Goal: Task Accomplishment & Management: Use online tool/utility

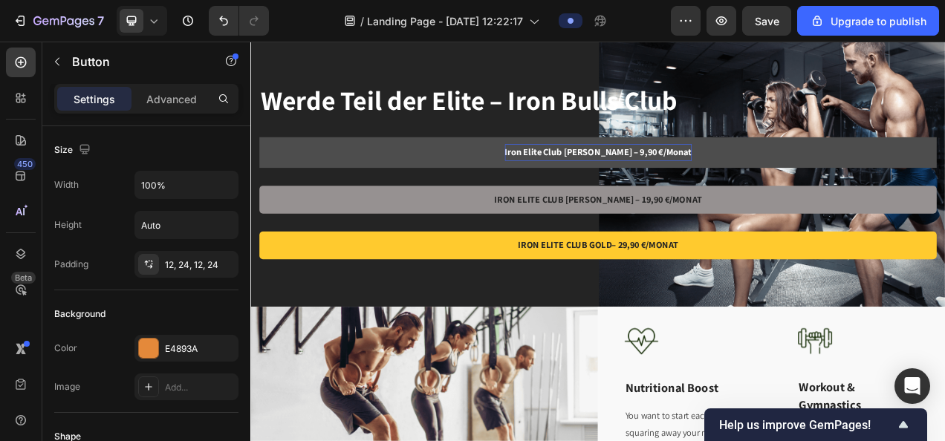
scroll to position [462, 0]
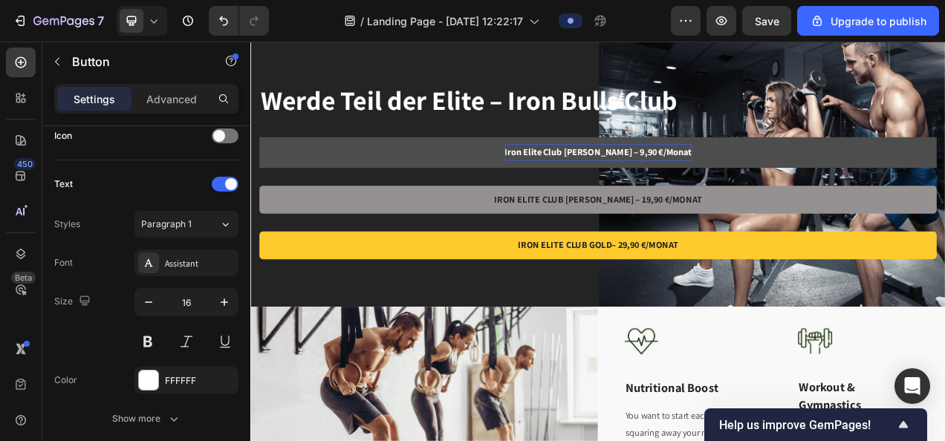
click at [669, 184] on strong "Iron Elite Club [PERSON_NAME] – 9,90 €/Monat" at bounding box center [697, 183] width 240 height 16
click at [775, 181] on strong "Iron Elite Club [PERSON_NAME] – 9,90 €/Monat" at bounding box center [697, 183] width 240 height 16
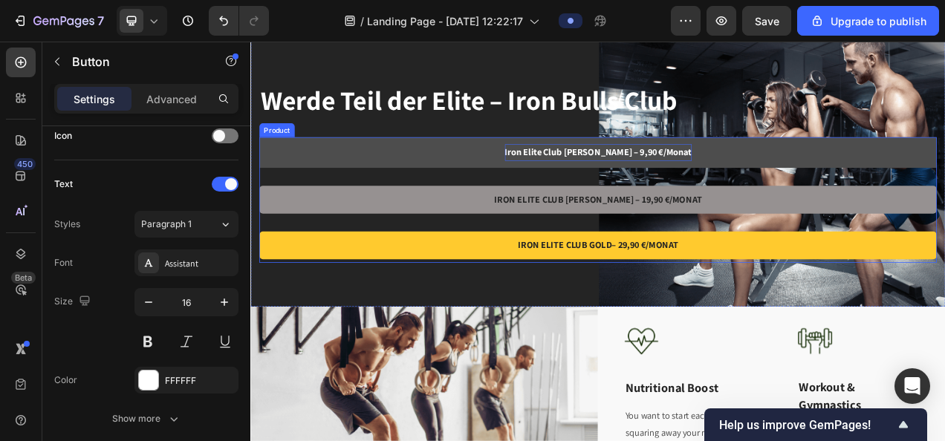
scroll to position [0, 0]
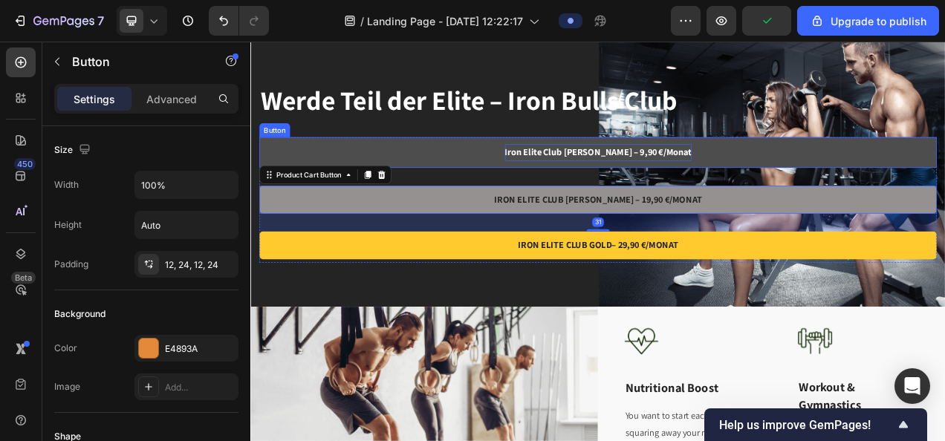
click at [538, 173] on link "Iron Elite Club [PERSON_NAME] – 9,90 €/Monat" at bounding box center [696, 183] width 869 height 39
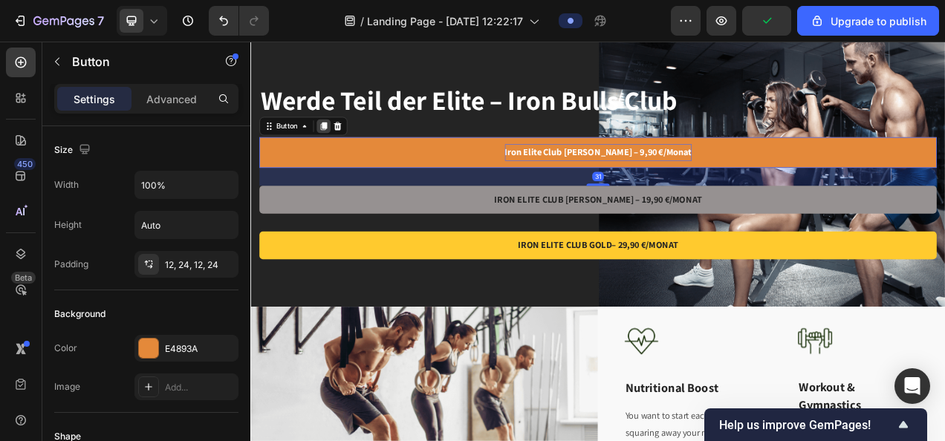
click at [345, 144] on icon at bounding box center [344, 150] width 12 height 12
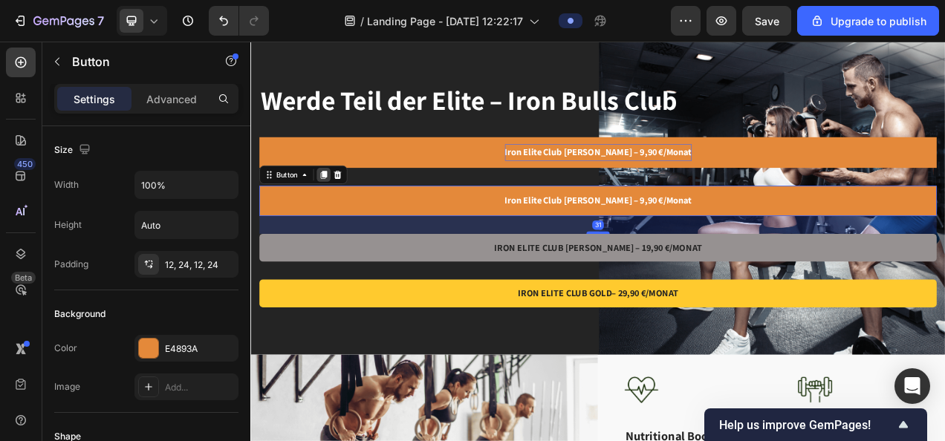
click at [343, 207] on icon at bounding box center [344, 213] width 12 height 12
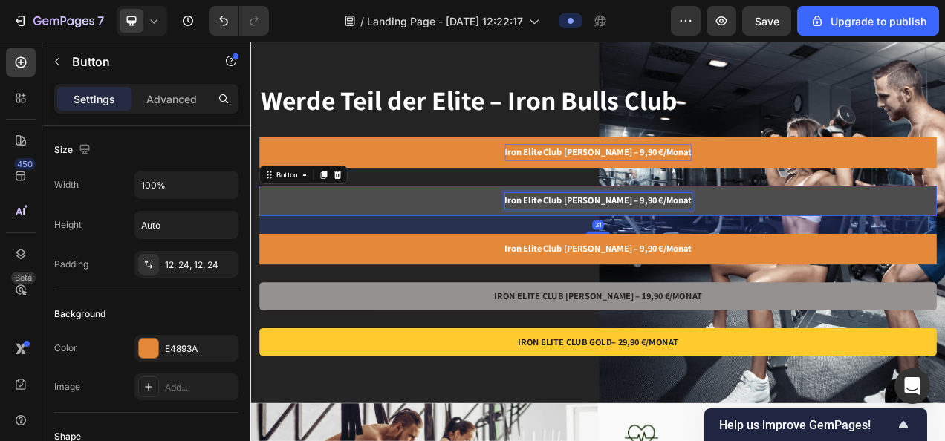
click at [697, 248] on strong "Iron Elite Club [PERSON_NAME] – 9,90 €/Monat" at bounding box center [697, 246] width 240 height 16
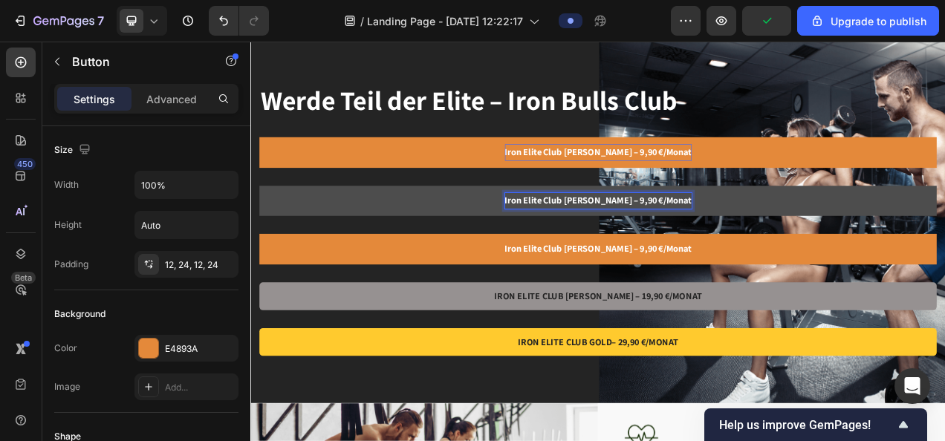
click at [715, 249] on strong "Iron Elite Club [PERSON_NAME] – 9,90 €/Monat" at bounding box center [697, 246] width 240 height 16
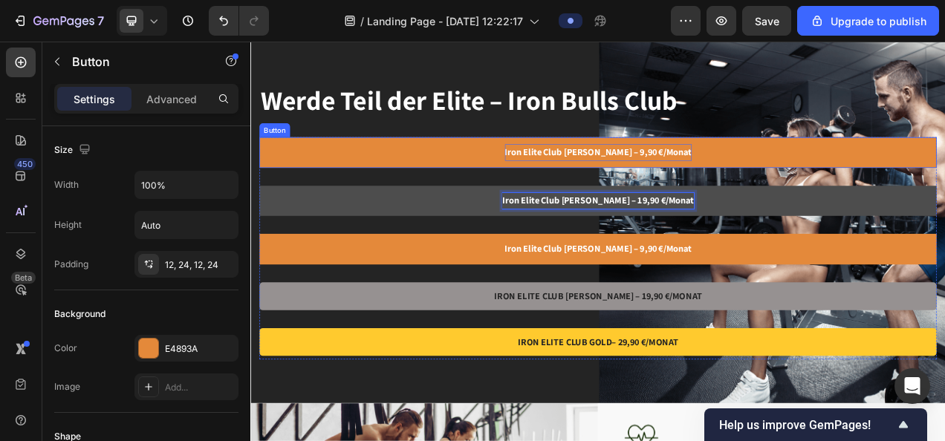
click at [681, 180] on strong "Iron Elite Club [PERSON_NAME] – 9,90 €/Monat" at bounding box center [697, 183] width 240 height 16
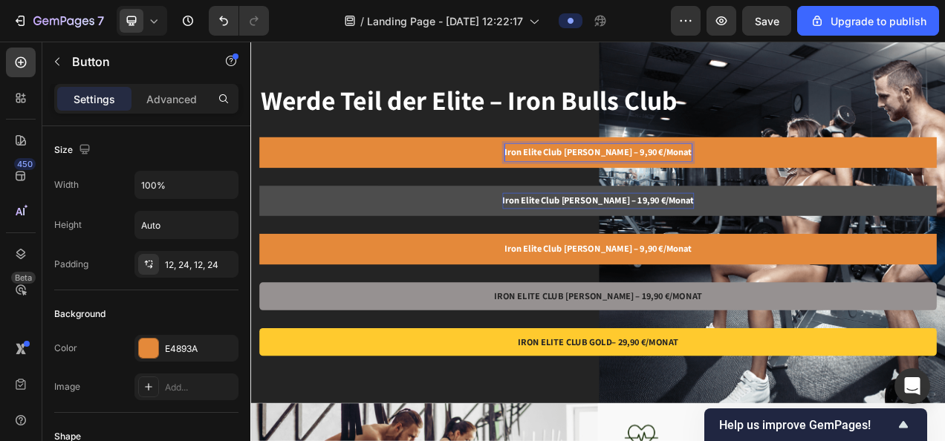
click at [681, 180] on strong "Iron Elite Club [PERSON_NAME] – 9,90 €/Monat" at bounding box center [697, 183] width 240 height 16
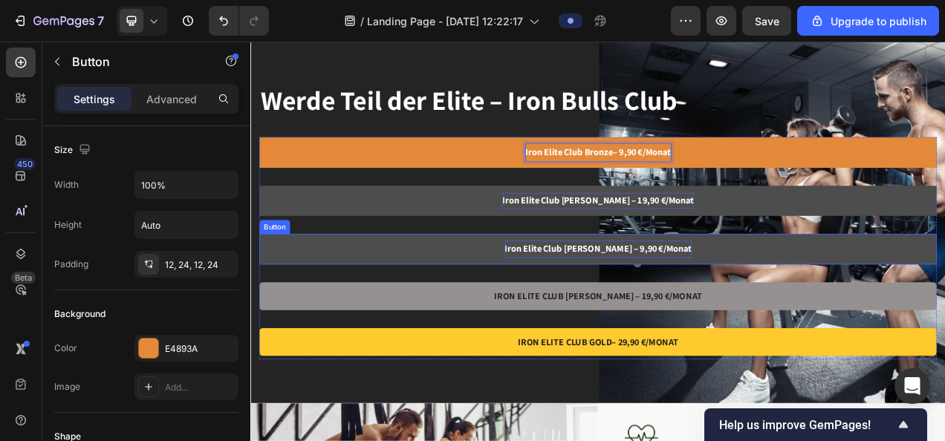
click at [685, 298] on p "Iron Elite Club [PERSON_NAME] – 9,90 €/Monat" at bounding box center [697, 308] width 240 height 22
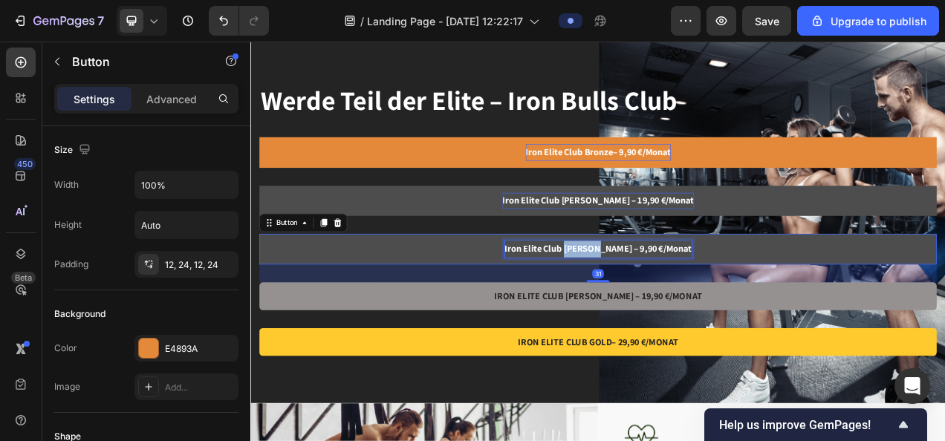
click at [685, 298] on p "Iron Elite Club [PERSON_NAME] – 9,90 €/Monat" at bounding box center [697, 308] width 240 height 22
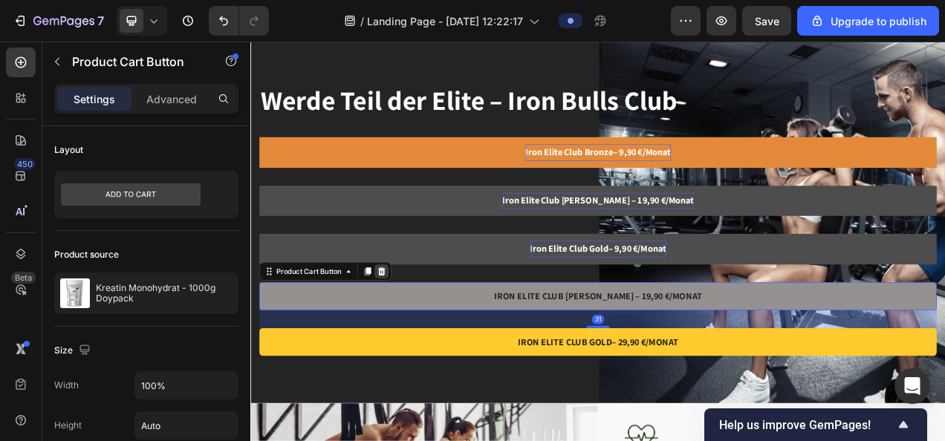
click at [422, 334] on icon at bounding box center [418, 337] width 12 height 12
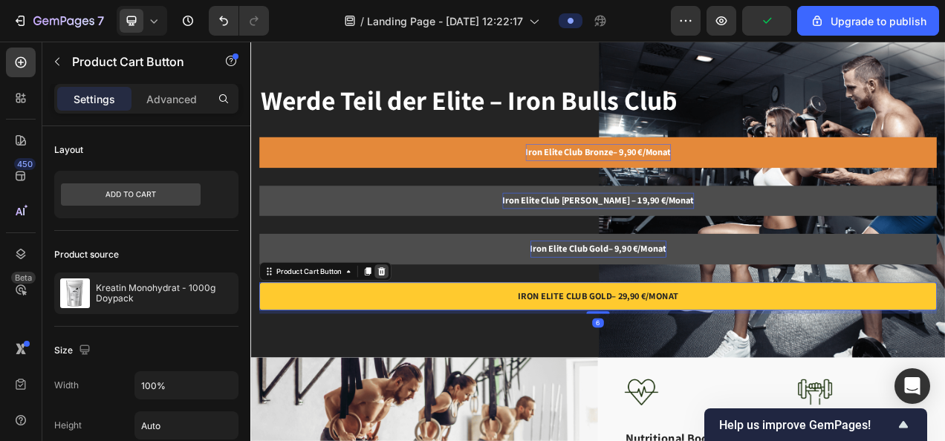
click at [420, 336] on icon at bounding box center [418, 337] width 12 height 12
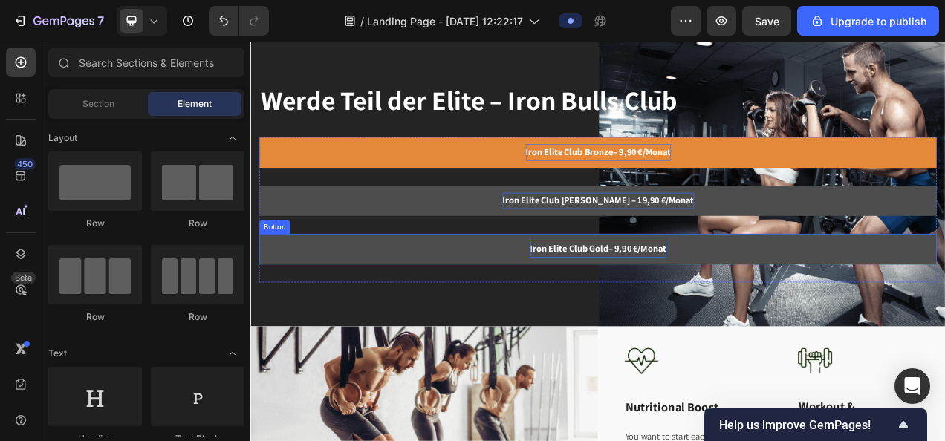
click at [714, 312] on strong "Iron Elite Club Gold– 9,90 €/Monat" at bounding box center [696, 307] width 175 height 16
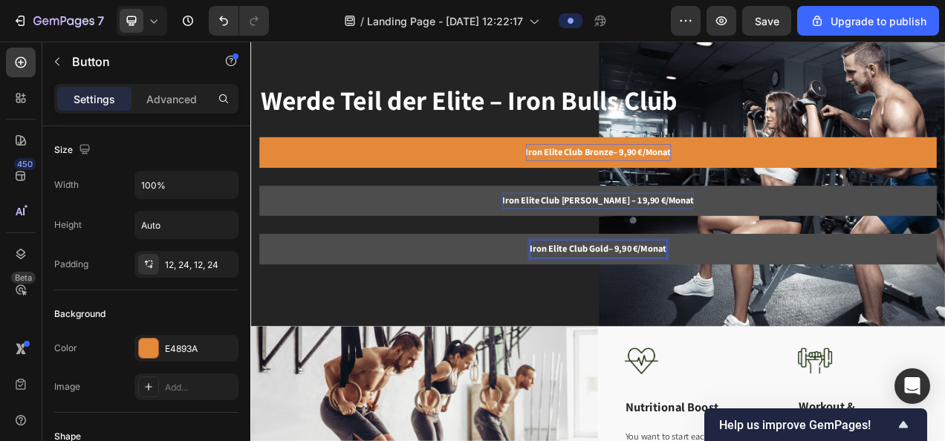
click at [713, 313] on strong "Iron Elite Club Gold– 9,90 €/Monat" at bounding box center [696, 307] width 175 height 16
click at [542, 343] on div "Iron Elite Club Gold– 29,90 €/Monat Button 31" at bounding box center [696, 319] width 869 height 62
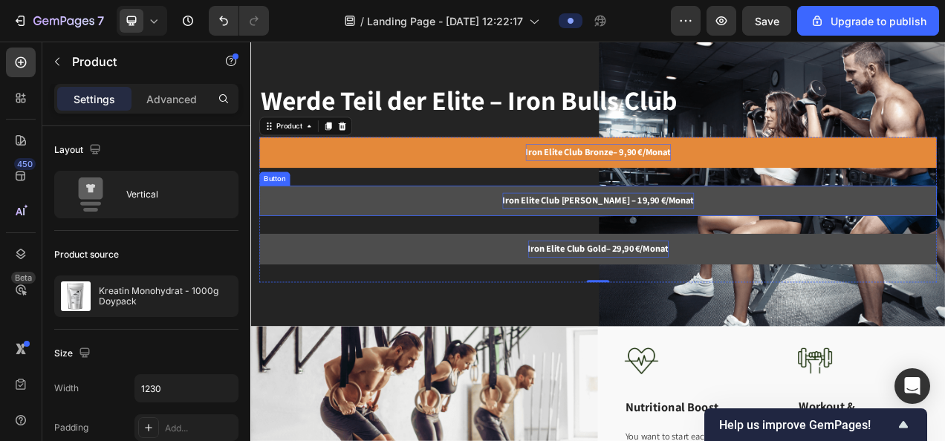
click at [562, 242] on link "Iron Elite Club [PERSON_NAME] – 19,90 €/Monat" at bounding box center [696, 246] width 869 height 39
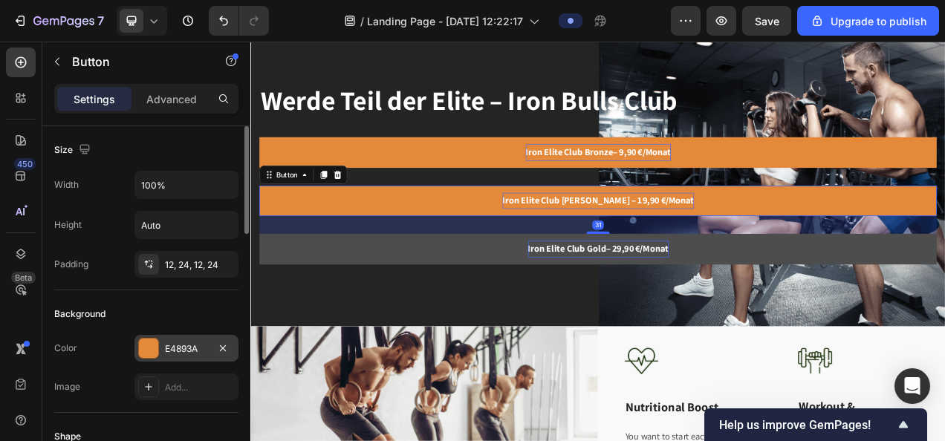
click at [155, 349] on div at bounding box center [148, 348] width 19 height 19
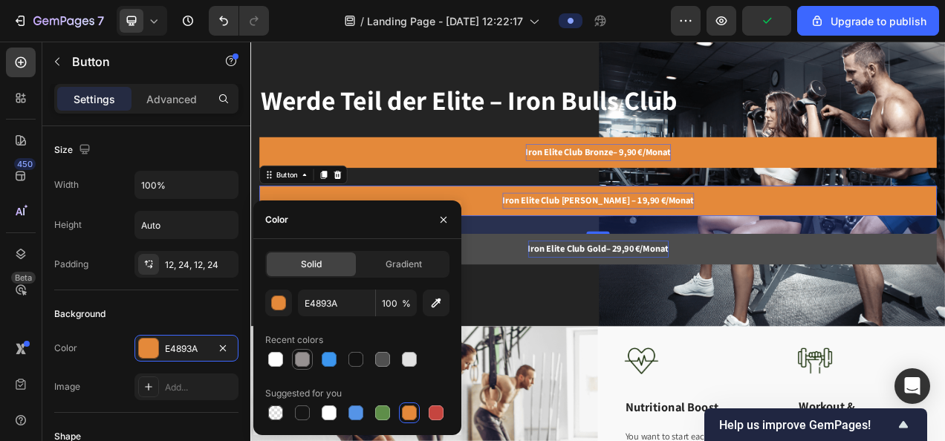
click at [302, 363] on div at bounding box center [302, 359] width 15 height 15
type input "969191"
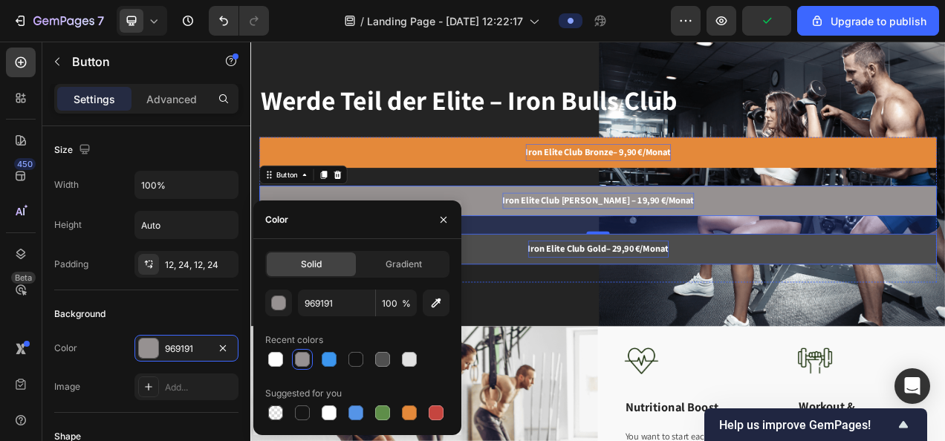
click at [876, 316] on link "Iron Elite Club Gold– 29,90 €/Monat" at bounding box center [696, 307] width 869 height 39
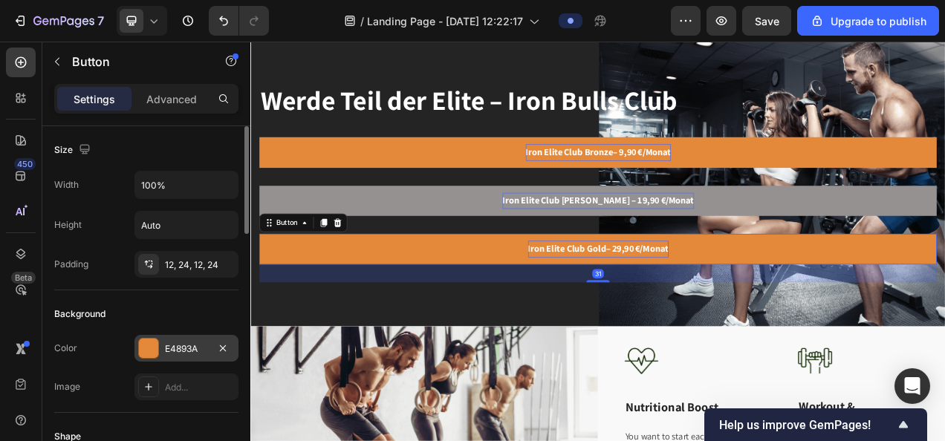
click at [149, 354] on div at bounding box center [148, 348] width 19 height 19
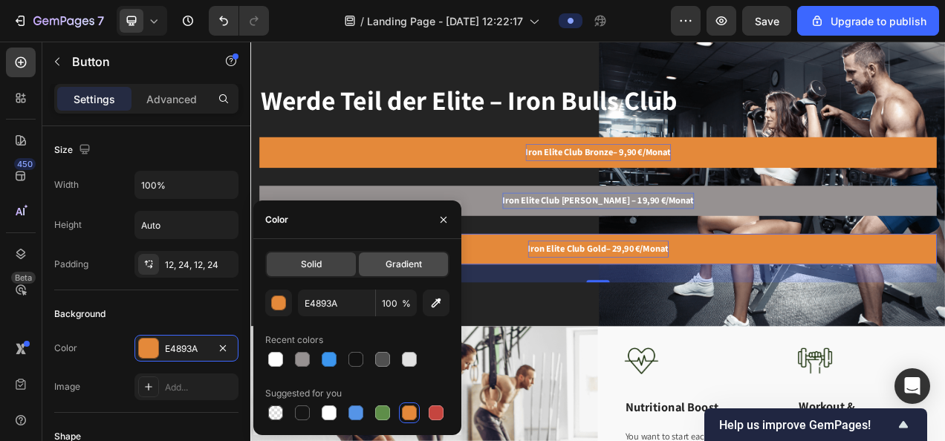
click at [395, 268] on span "Gradient" at bounding box center [404, 264] width 36 height 13
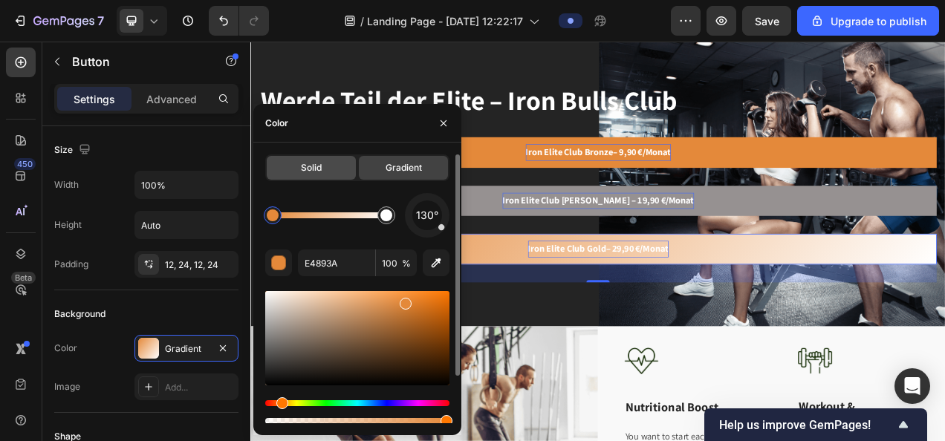
click at [311, 166] on span "Solid" at bounding box center [311, 167] width 21 height 13
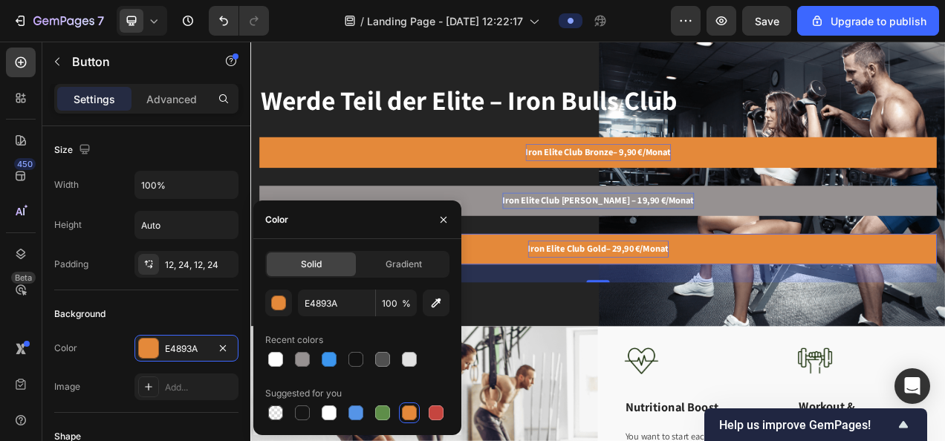
click at [389, 285] on div "Solid Gradient E4893A 100 % Recent colors Suggested for you" at bounding box center [357, 337] width 184 height 172
click at [401, 270] on span "Gradient" at bounding box center [404, 264] width 36 height 13
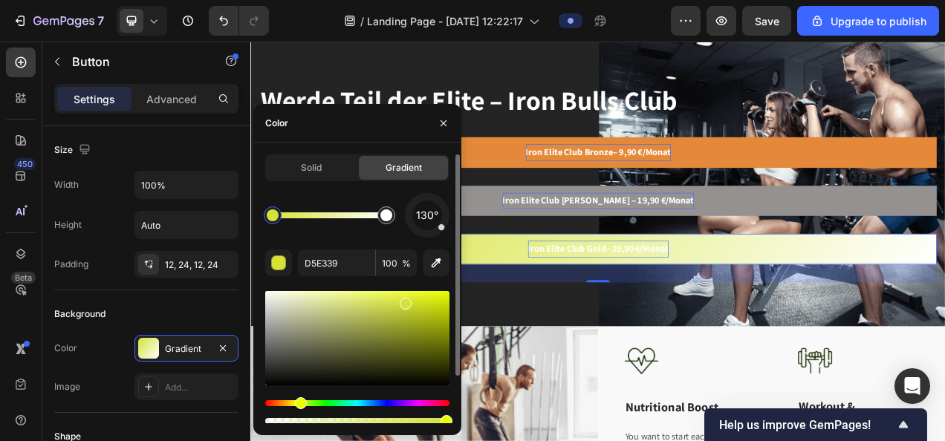
drag, startPoint x: 286, startPoint y: 403, endPoint x: 309, endPoint y: 398, distance: 23.8
click at [294, 396] on div at bounding box center [357, 357] width 184 height 139
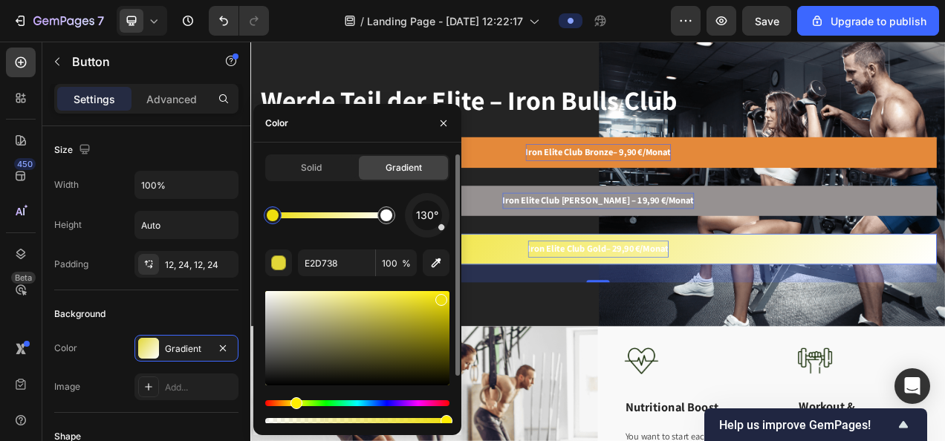
drag, startPoint x: 407, startPoint y: 303, endPoint x: 441, endPoint y: 297, distance: 34.0
click at [441, 297] on div at bounding box center [441, 300] width 12 height 12
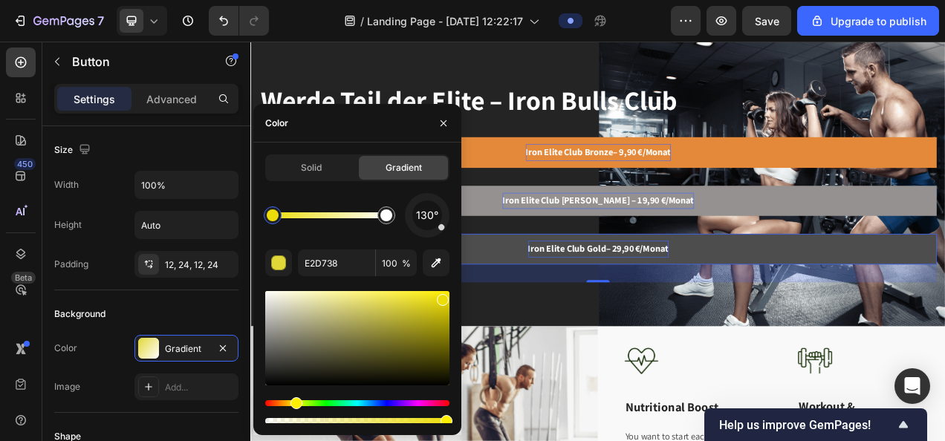
type input "EDDE0B"
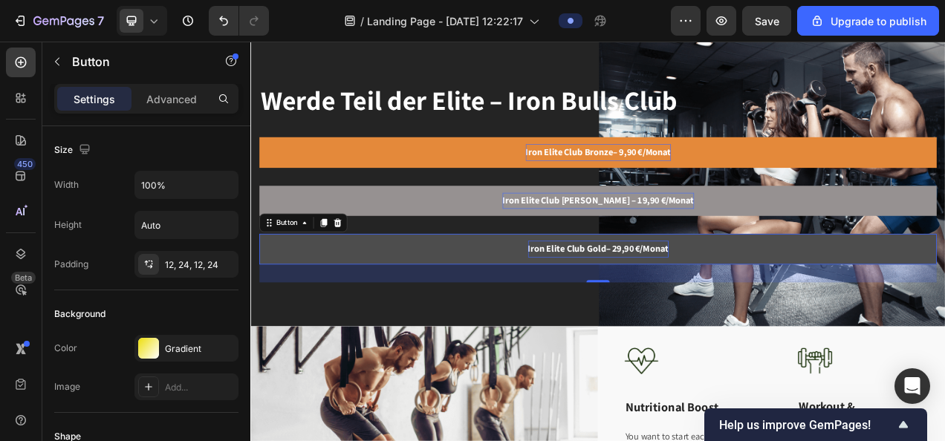
click at [885, 302] on link "Iron Elite Club Gold– 29,90 €/Monat" at bounding box center [696, 307] width 869 height 39
click at [490, 308] on link "Iron Elite Club Gold– 29,90 €/Monat" at bounding box center [696, 307] width 869 height 39
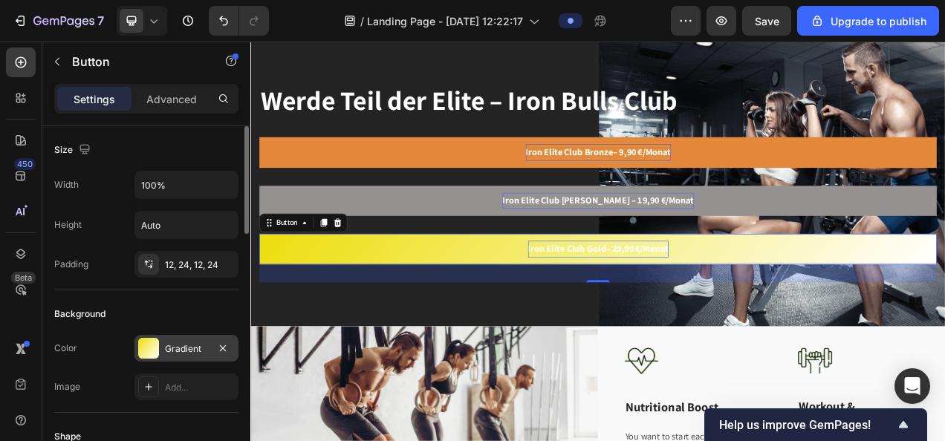
click at [147, 346] on div at bounding box center [148, 348] width 21 height 21
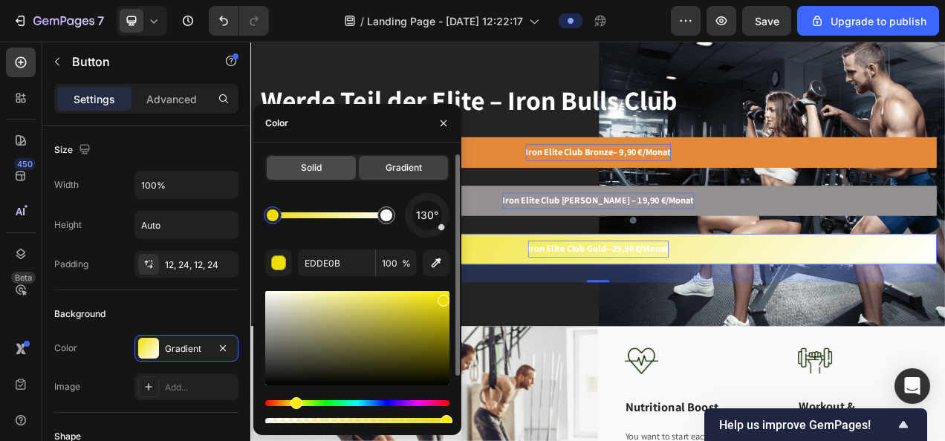
click at [322, 168] on div "Solid" at bounding box center [311, 168] width 89 height 24
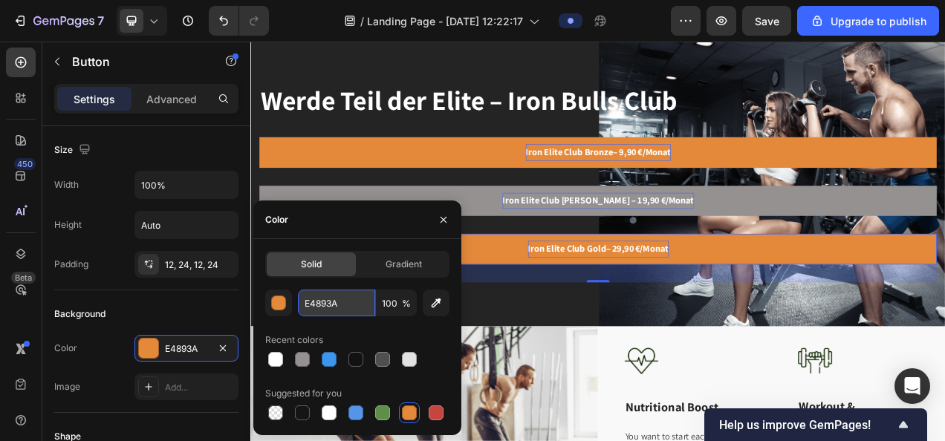
click at [315, 297] on input "E4893A" at bounding box center [336, 303] width 77 height 27
click at [335, 302] on input "E4893A" at bounding box center [336, 303] width 77 height 27
paste input "#FFD700"
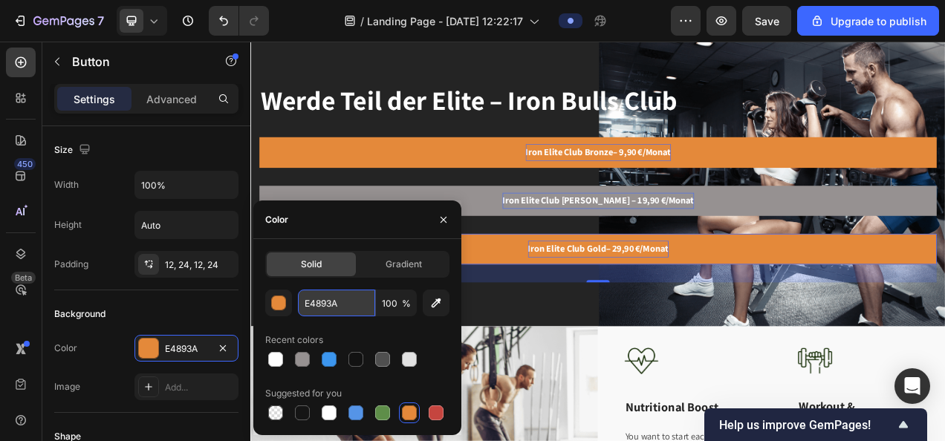
type input "#FFD700"
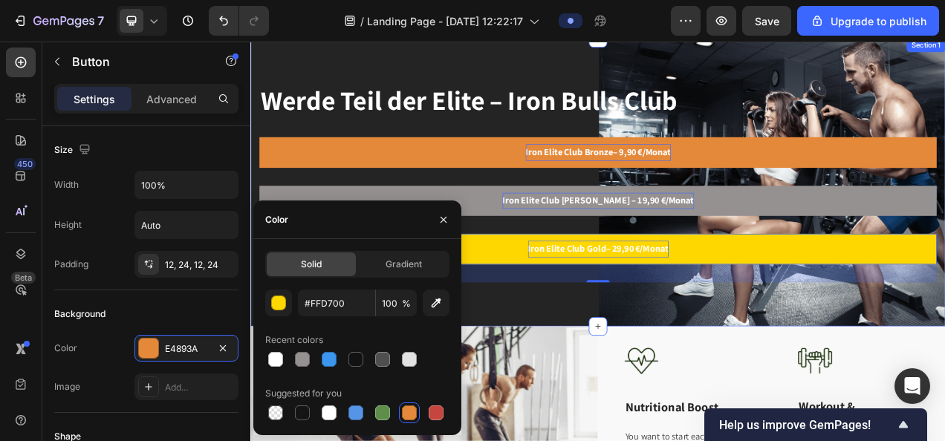
click at [606, 370] on div "Werde Teil der Elite – Iron Bulls Club Heading Iron Elite Club Bronze– 9,90 €/M…" at bounding box center [696, 222] width 892 height 370
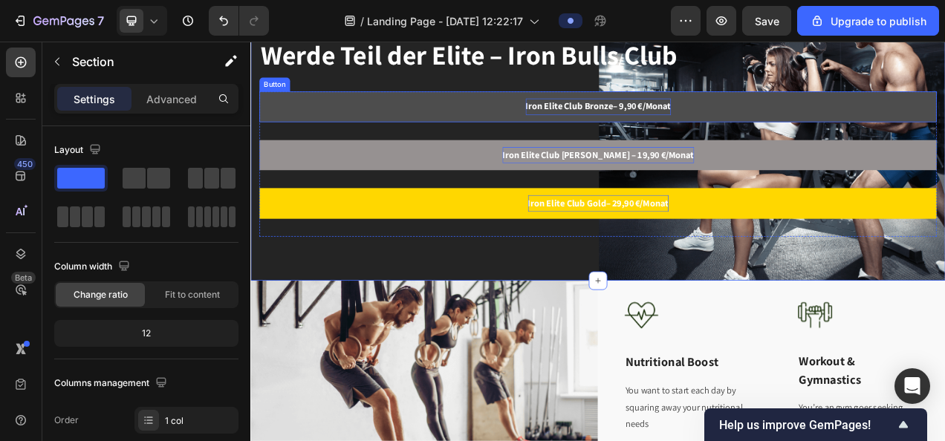
scroll to position [94, 0]
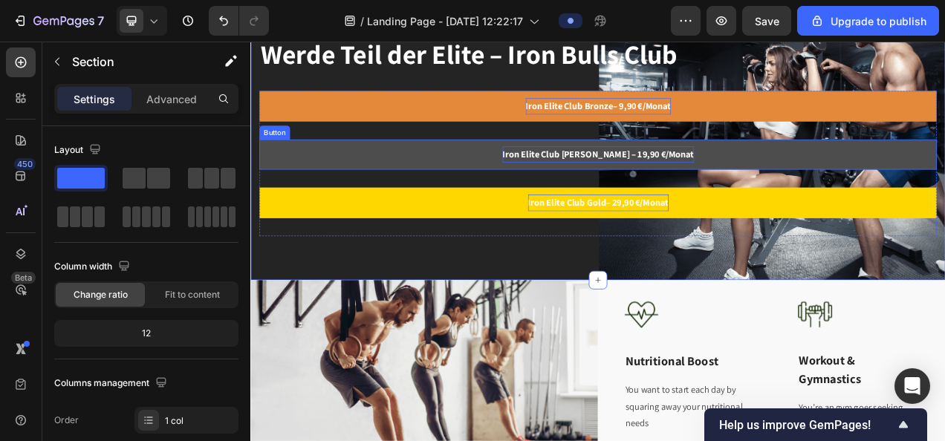
click at [459, 182] on link "Iron Elite Club [PERSON_NAME] – 19,90 €/Monat" at bounding box center [696, 186] width 869 height 39
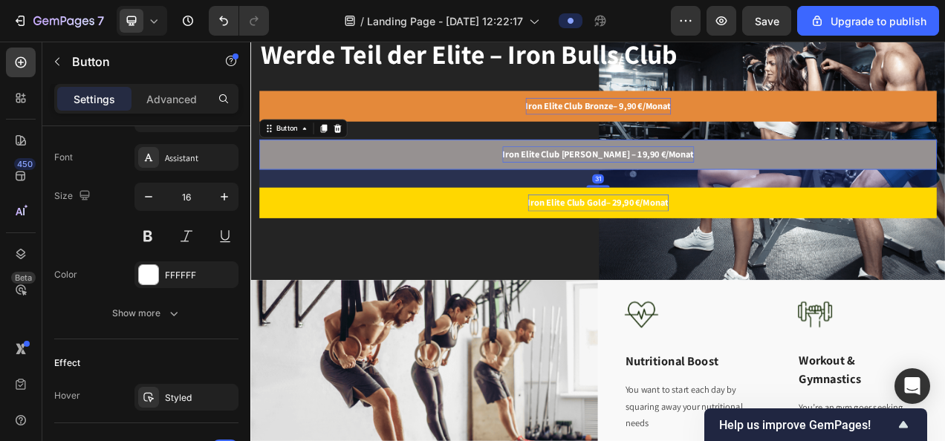
scroll to position [820, 0]
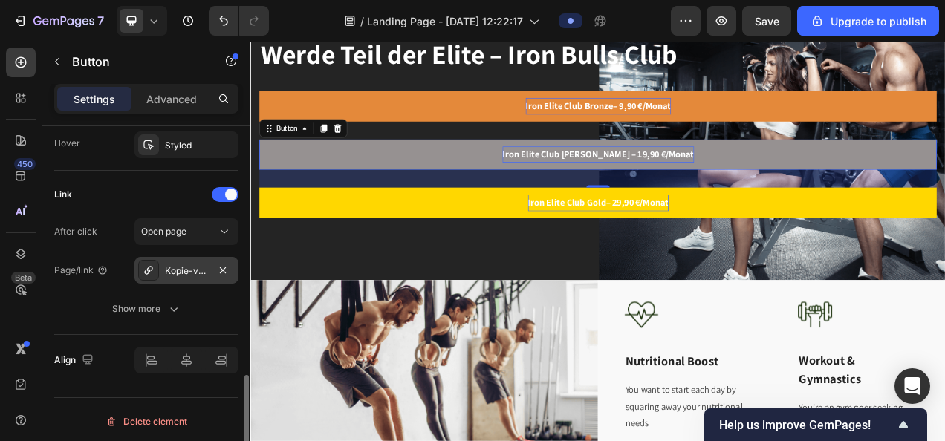
click at [165, 268] on div "Kopie-von-iron-elite-club-bronze-9-90-monat" at bounding box center [186, 271] width 43 height 13
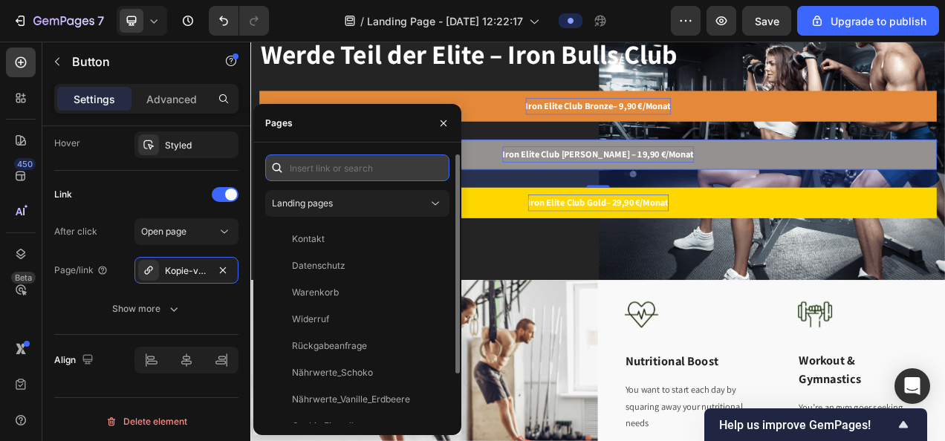
click at [339, 172] on input "text" at bounding box center [357, 168] width 184 height 27
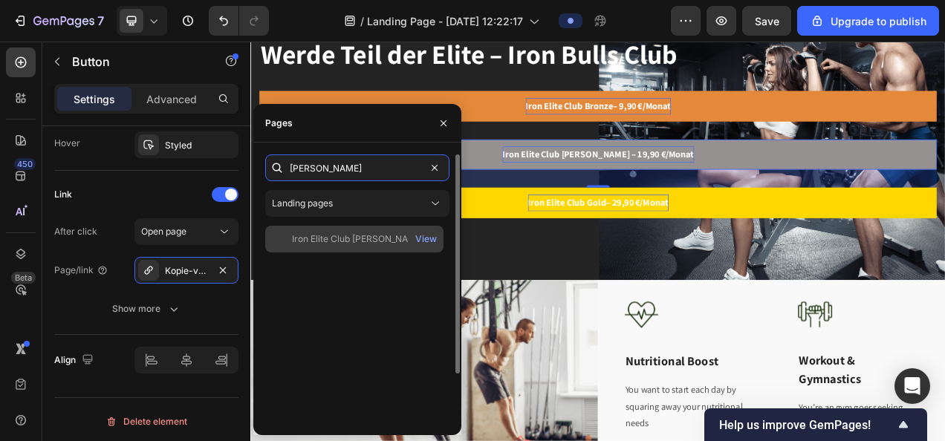
type input "[PERSON_NAME]"
click at [380, 236] on div "Iron Elite Club [PERSON_NAME] – 19,90 €/Monat" at bounding box center [363, 239] width 143 height 13
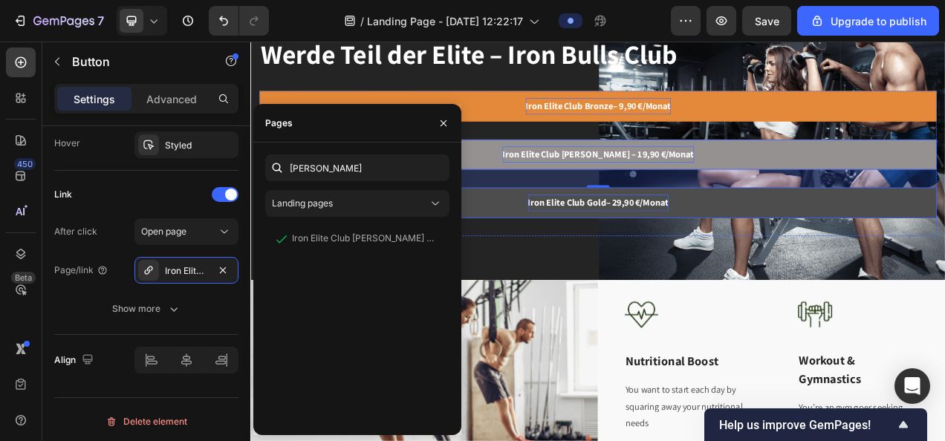
click at [858, 242] on link "Iron Elite Club Gold– 29,90 €/Monat" at bounding box center [696, 248] width 869 height 39
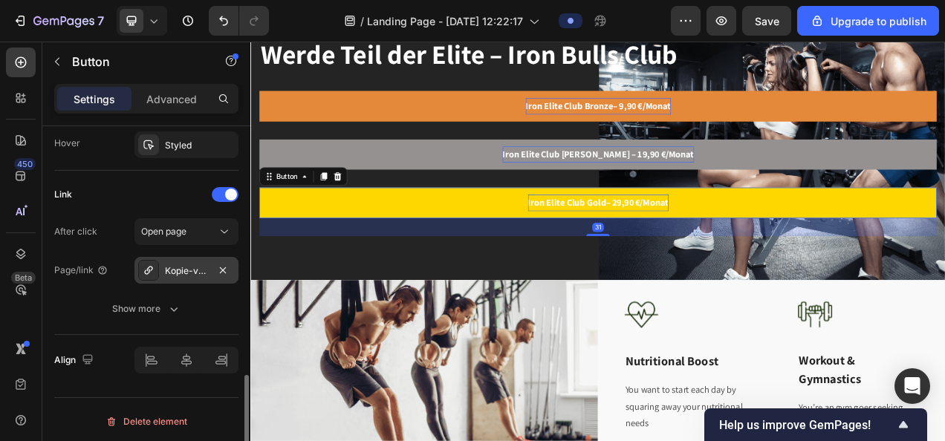
click at [197, 265] on div "Kopie-von-iron-elite-club-bronze-9-90-monat" at bounding box center [186, 271] width 43 height 13
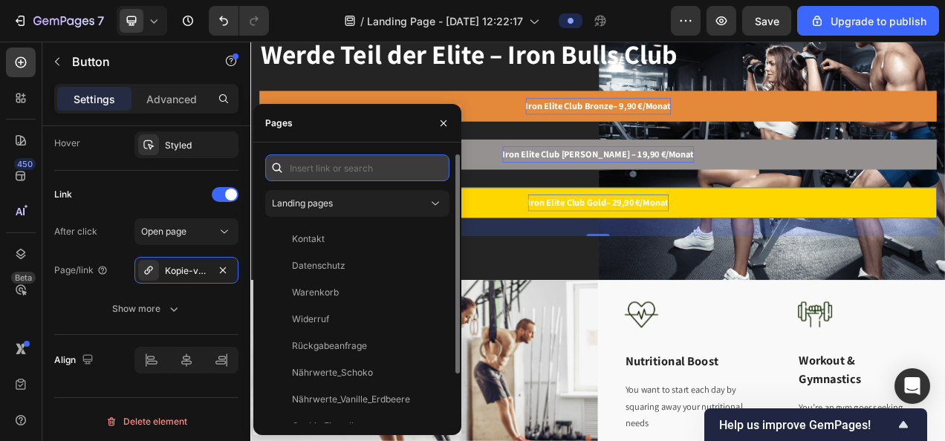
click at [349, 165] on input "text" at bounding box center [357, 168] width 184 height 27
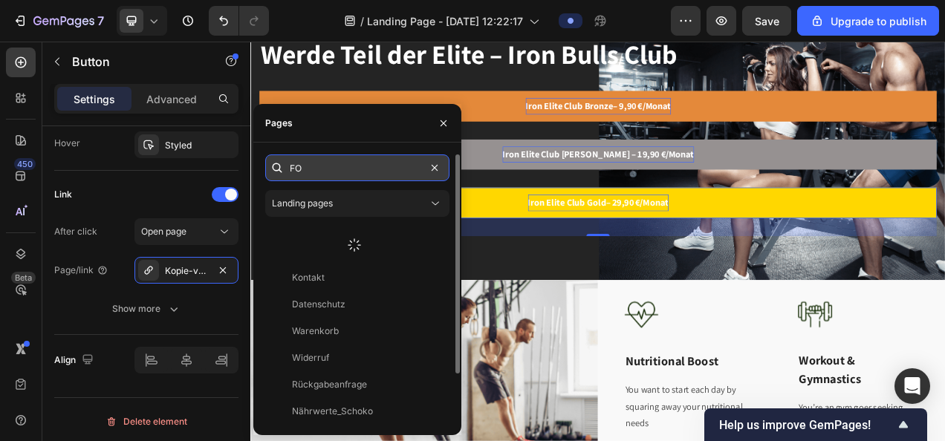
type input "F"
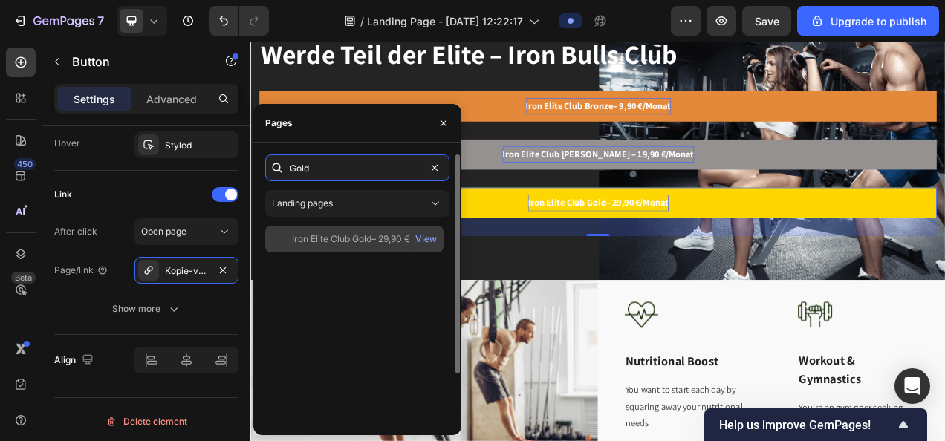
type input "Gold"
click at [363, 238] on div "Iron Elite Club Gold– 29,90 €/Monat" at bounding box center [363, 239] width 143 height 13
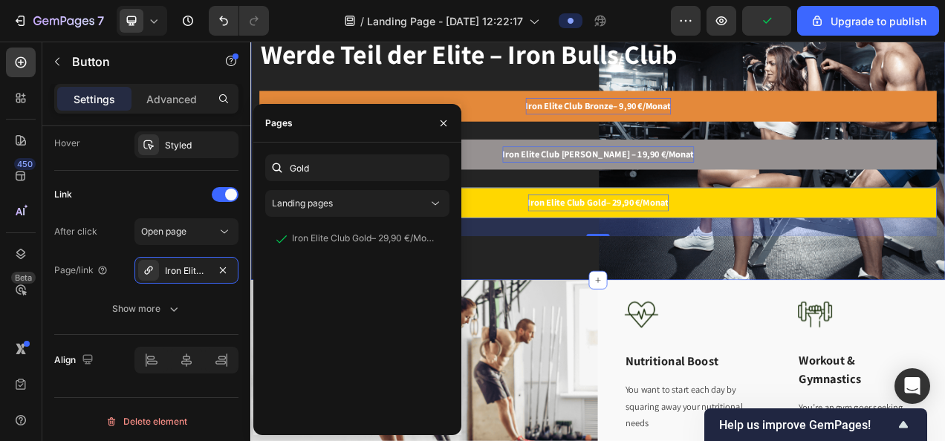
click at [851, 315] on div "Werde Teil der Elite – Iron Bulls Club Heading Iron Elite Club Bronze– 9,90 €/M…" at bounding box center [696, 163] width 892 height 370
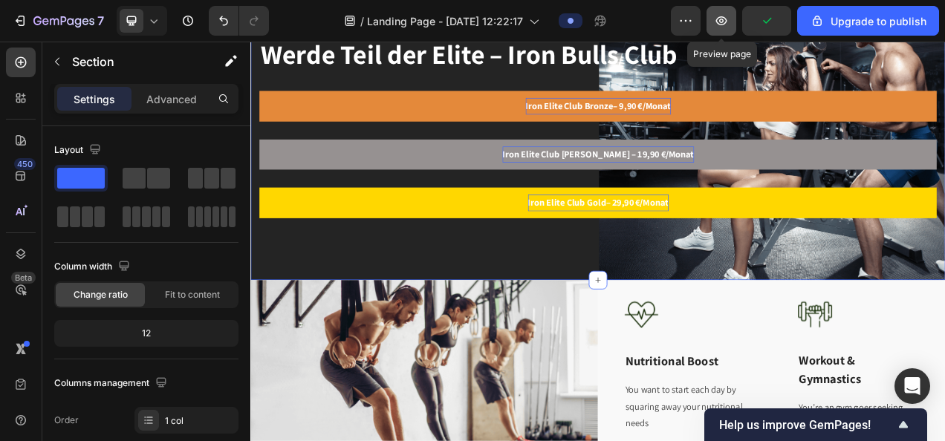
click at [727, 24] on icon "button" at bounding box center [721, 20] width 15 height 15
click at [722, 25] on icon "button" at bounding box center [721, 20] width 15 height 15
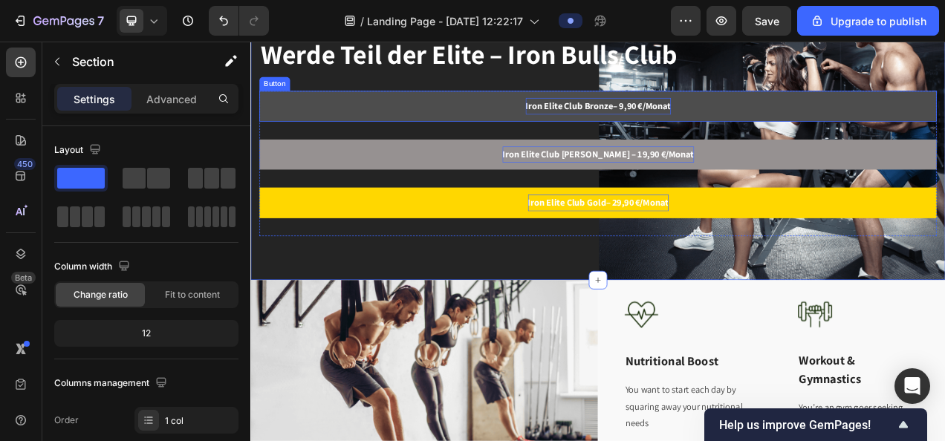
click at [469, 117] on link "Iron Elite Club Bronze– 9,90 €/Monat" at bounding box center [696, 124] width 869 height 39
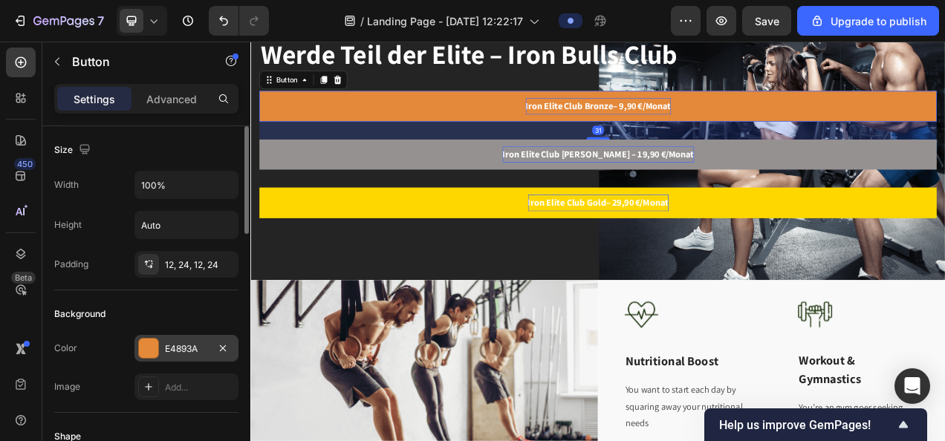
click at [184, 349] on div "E4893A" at bounding box center [186, 349] width 43 height 13
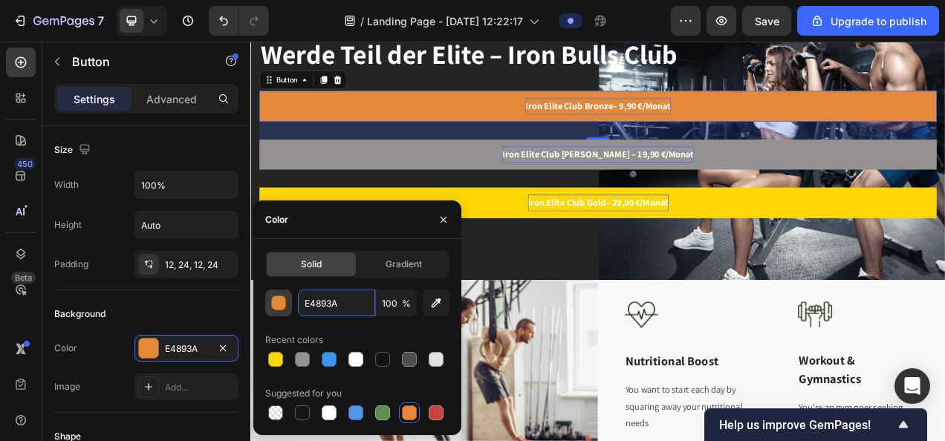
paste input "CD7F32"
type input "CD7F32"
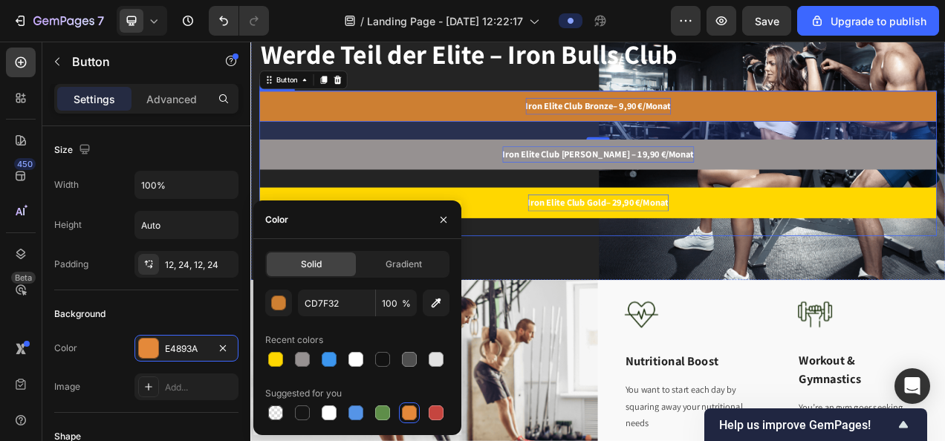
click at [643, 290] on div "Iron Elite Club Gold– 29,90 €/Monat Button" at bounding box center [696, 260] width 869 height 62
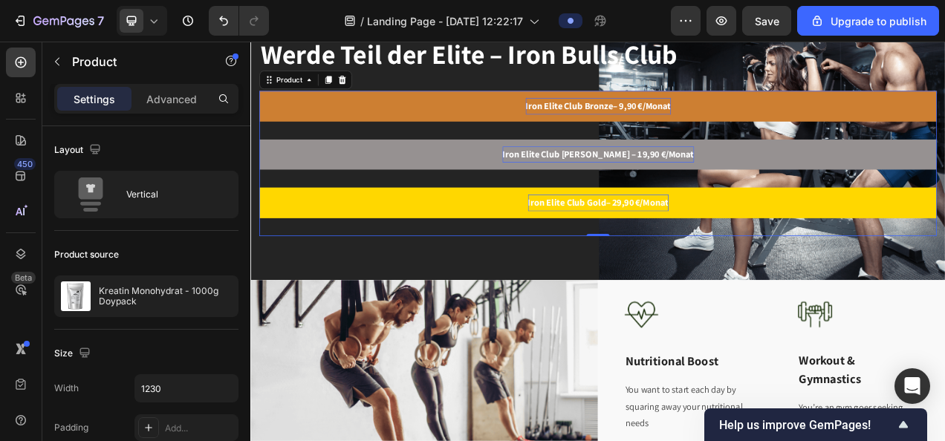
click at [522, 275] on div "Iron Elite Club Gold– 29,90 €/Monat Button" at bounding box center [696, 260] width 869 height 62
click at [724, 11] on button "button" at bounding box center [722, 21] width 30 height 30
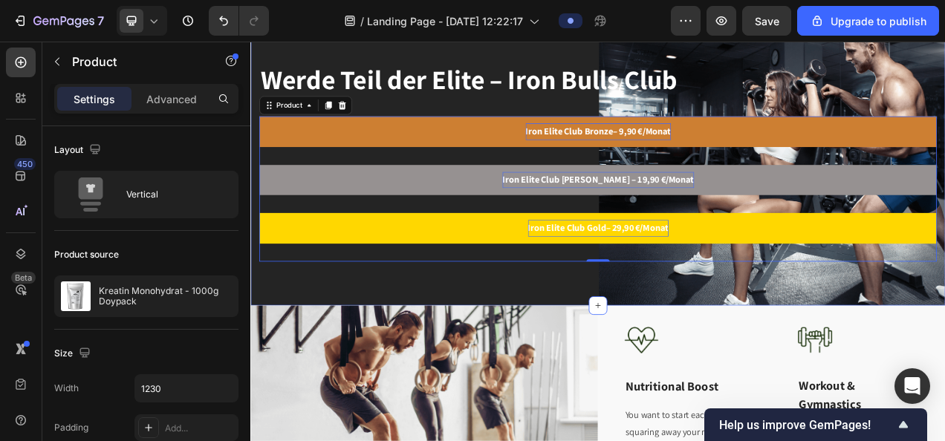
scroll to position [44, 0]
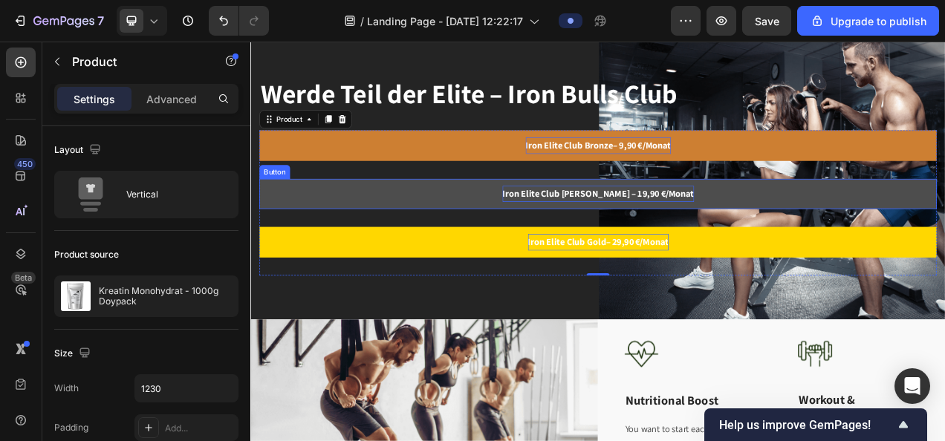
click at [640, 224] on link "Iron Elite Club [PERSON_NAME] – 19,90 €/Monat" at bounding box center [696, 237] width 869 height 39
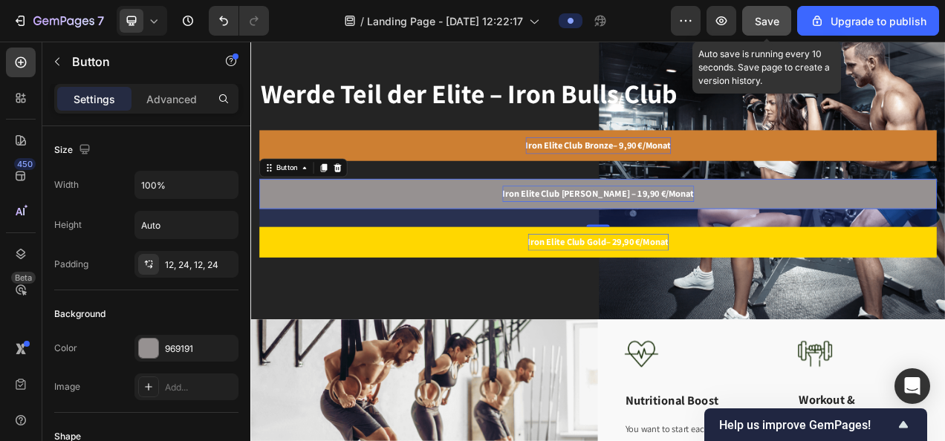
click at [771, 25] on span "Save" at bounding box center [767, 21] width 25 height 13
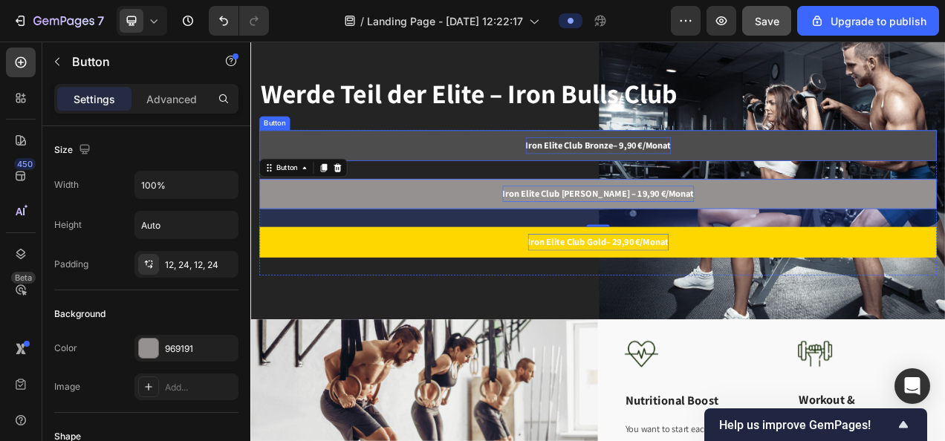
click at [509, 191] on link "Iron Elite Club Bronze– 9,90 €/Monat" at bounding box center [696, 174] width 869 height 39
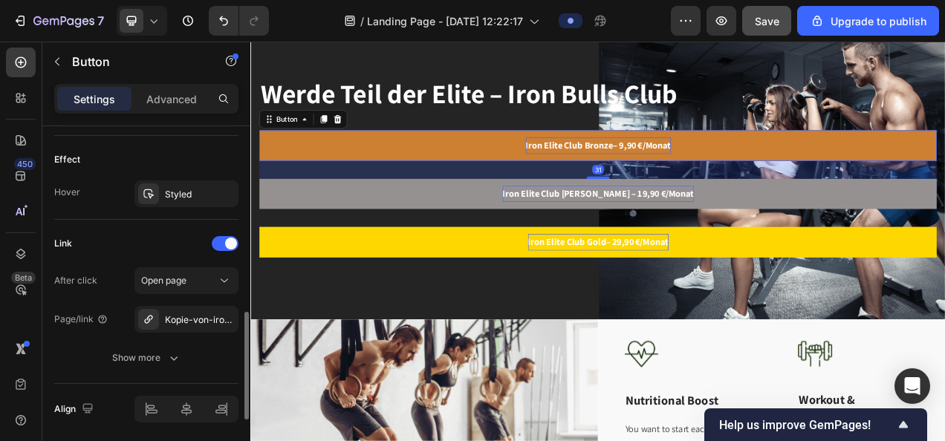
scroll to position [820, 0]
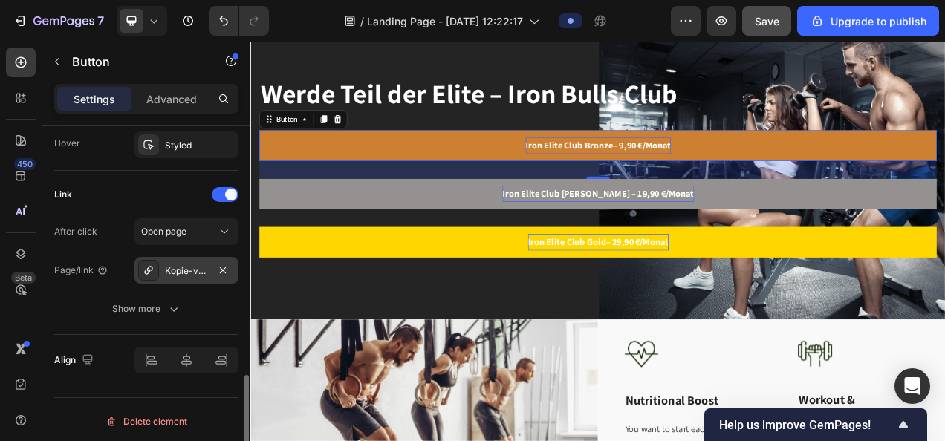
click at [194, 265] on div "Kopie-von-iron-elite-club-bronze-9-90-monat" at bounding box center [186, 271] width 43 height 13
